Goal: Find specific page/section: Find specific page/section

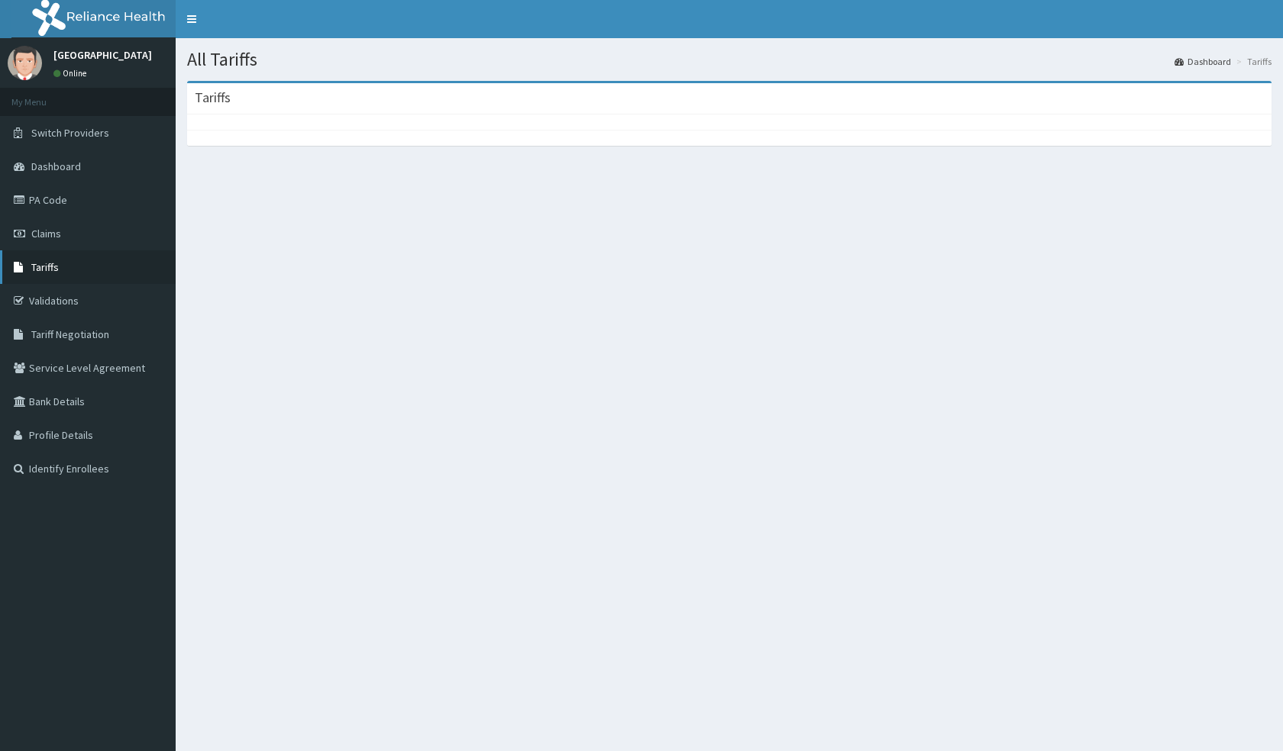
click at [63, 271] on link "Tariffs" at bounding box center [88, 267] width 176 height 34
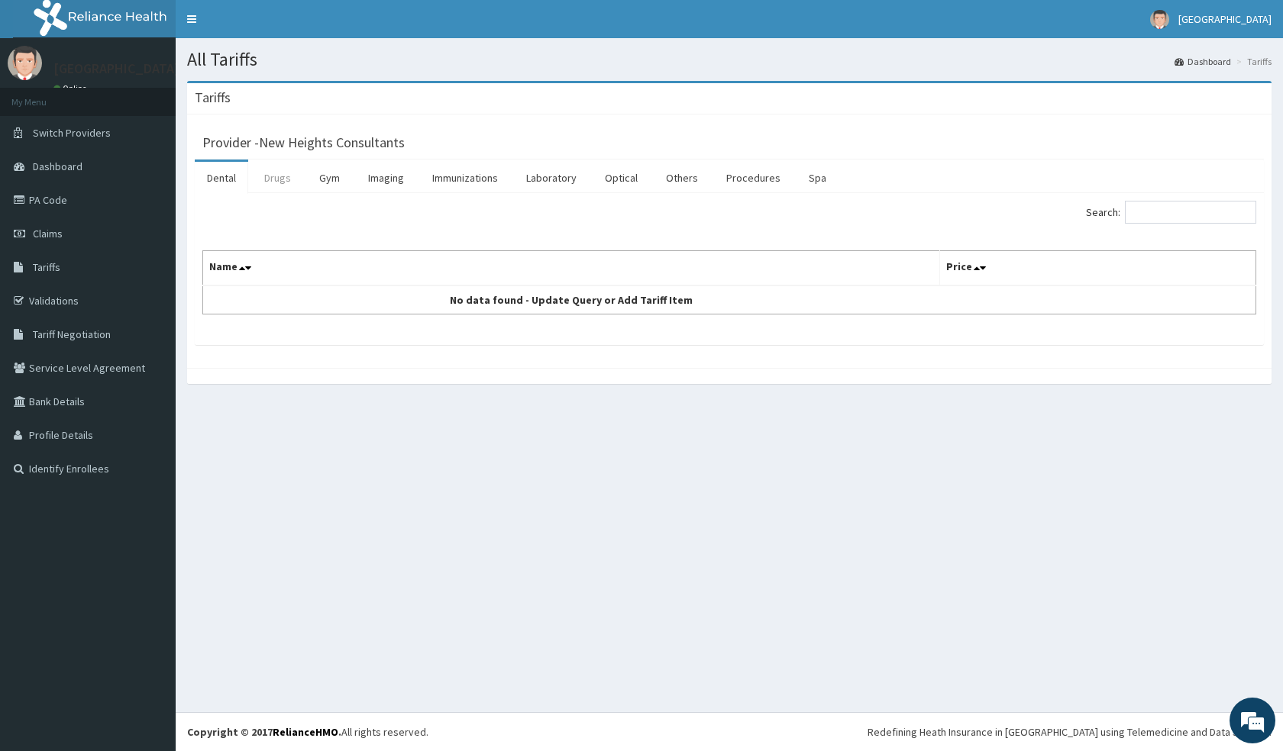
click at [285, 183] on link "Drugs" at bounding box center [277, 178] width 51 height 32
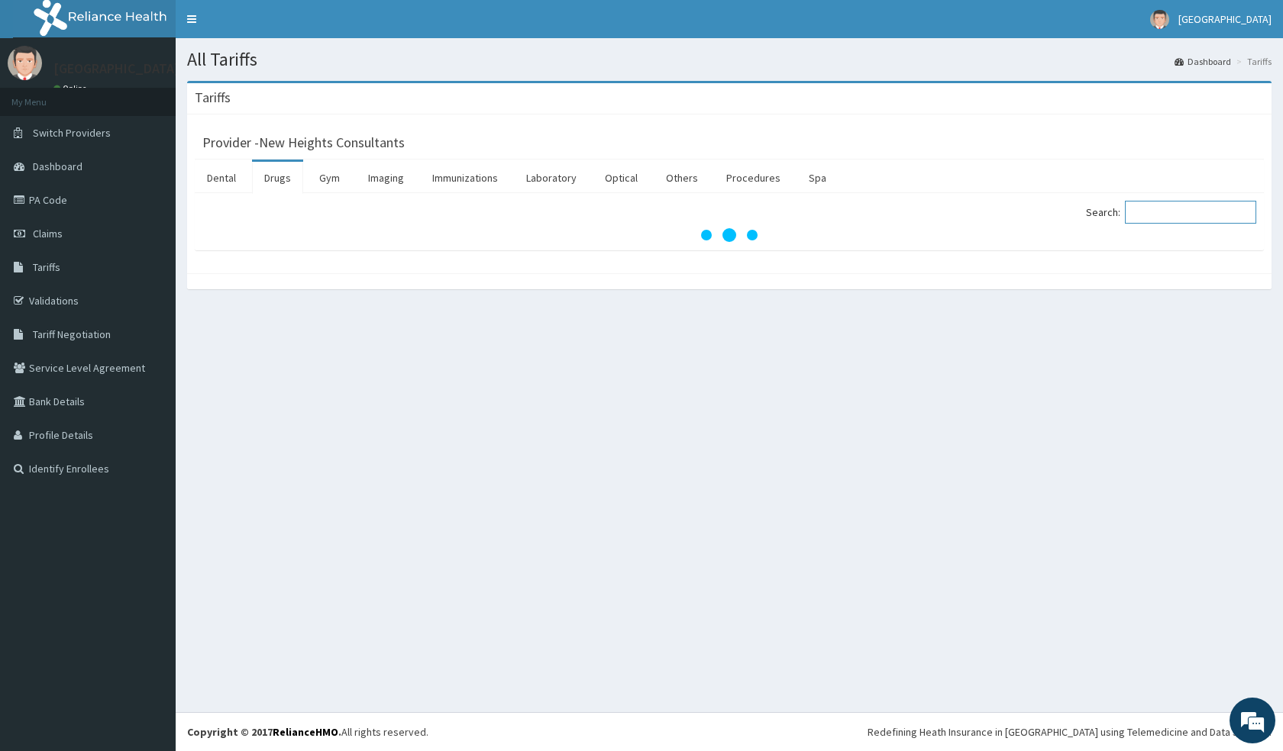
click at [1177, 211] on input "Search:" at bounding box center [1189, 212] width 131 height 23
type input "AZITHRO"
